Goal: Navigation & Orientation: Find specific page/section

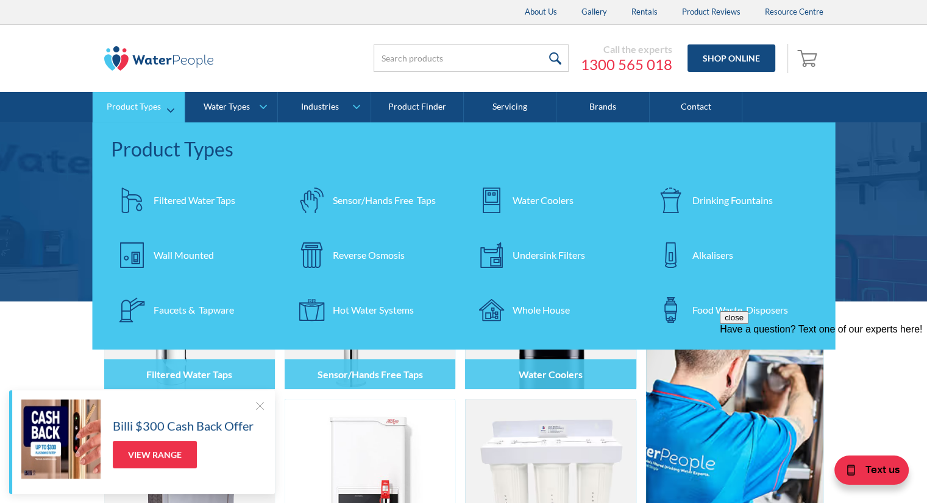
click at [181, 308] on div "Faucets & Tapware" at bounding box center [194, 310] width 80 height 15
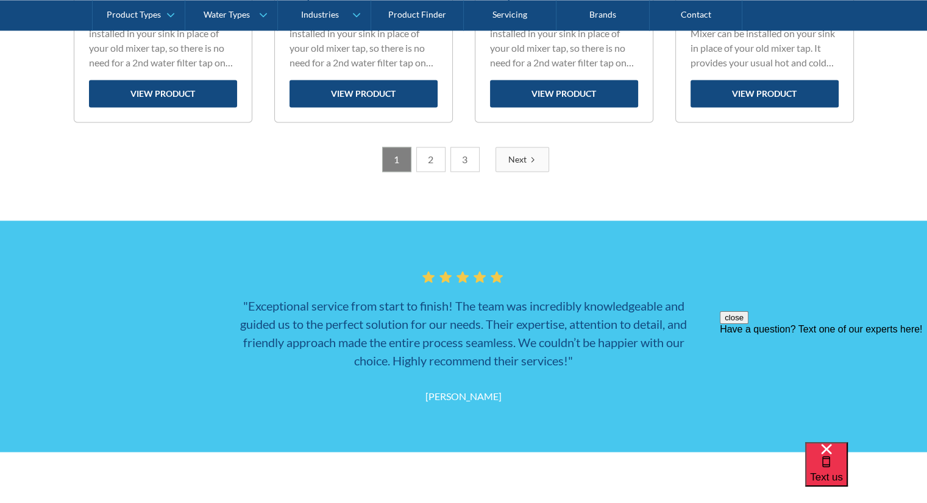
scroll to position [2028, 0]
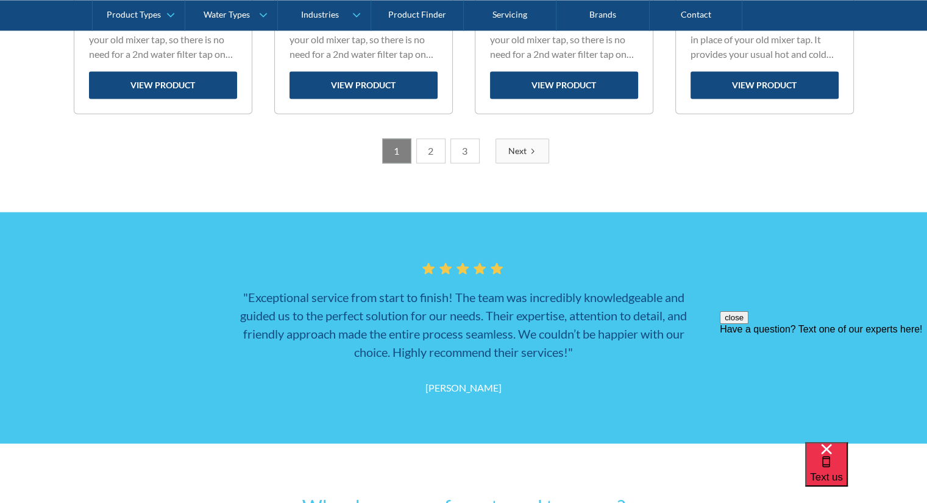
click at [519, 151] on div "Next" at bounding box center [517, 150] width 18 height 13
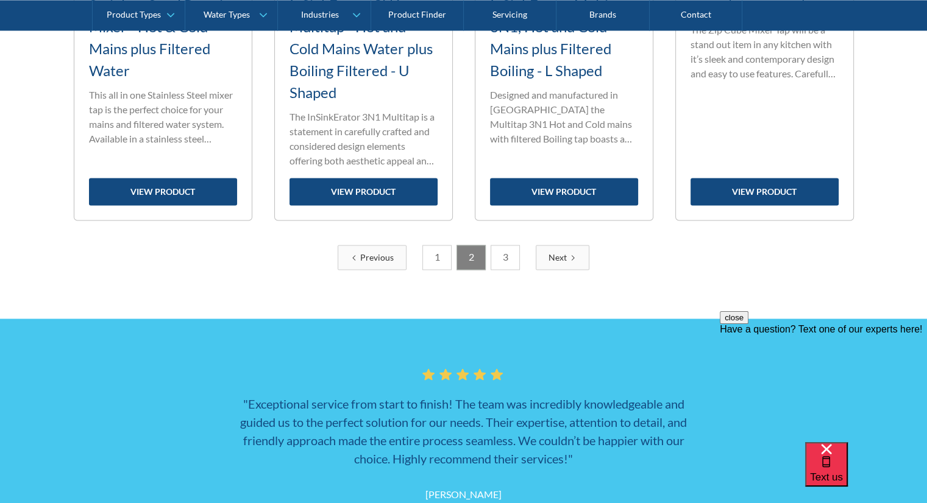
scroll to position [2009, 0]
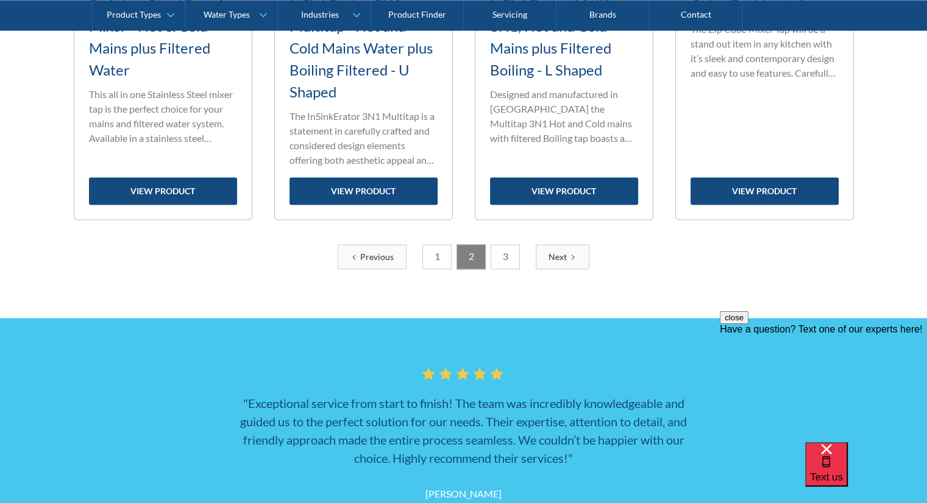
click at [510, 257] on link "3" at bounding box center [505, 256] width 29 height 25
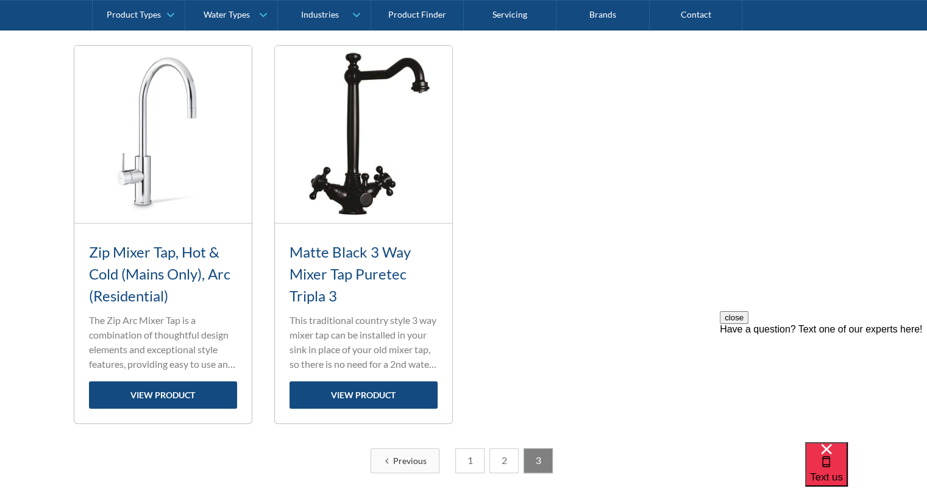
scroll to position [510, 0]
